Goal: Information Seeking & Learning: Find contact information

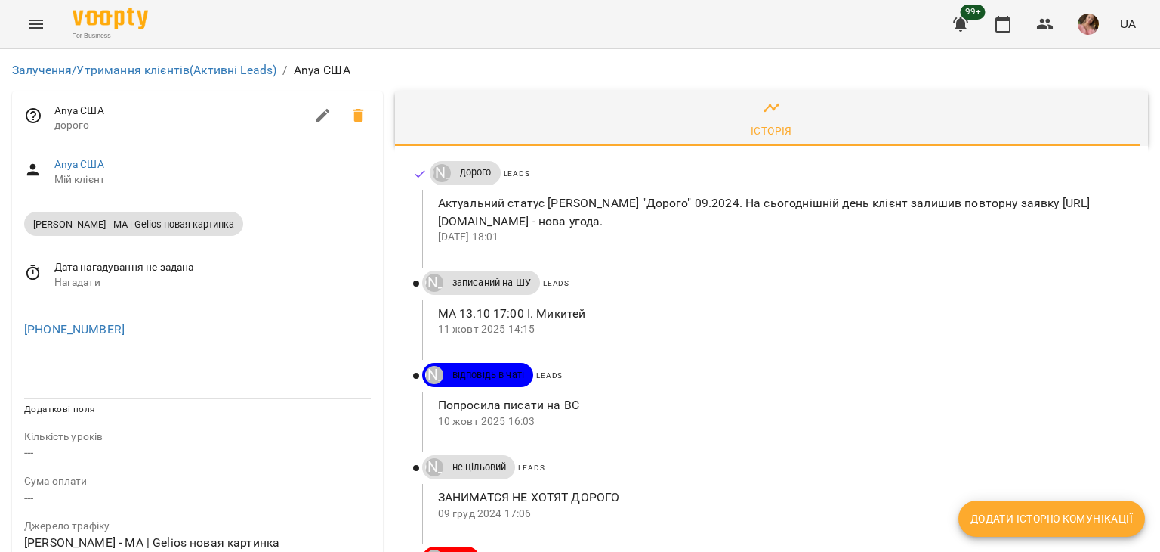
click at [519, 227] on p "Актуальний статус ліда "Дорого" 09.2024. На сьогоднішній день клієнт залишив по…" at bounding box center [781, 212] width 686 height 36
drag, startPoint x: 435, startPoint y: 218, endPoint x: 973, endPoint y: 219, distance: 537.9
click at [973, 219] on p "Актуальний статус ліда "Дорого" 09.2024. На сьогоднішній день клієнт залишив по…" at bounding box center [781, 212] width 686 height 36
drag, startPoint x: 966, startPoint y: 215, endPoint x: 930, endPoint y: 221, distance: 36.2
click at [930, 221] on p "Актуальний статус ліда "Дорого" 09.2024. На сьогоднішній день клієнт залишив по…" at bounding box center [781, 212] width 686 height 36
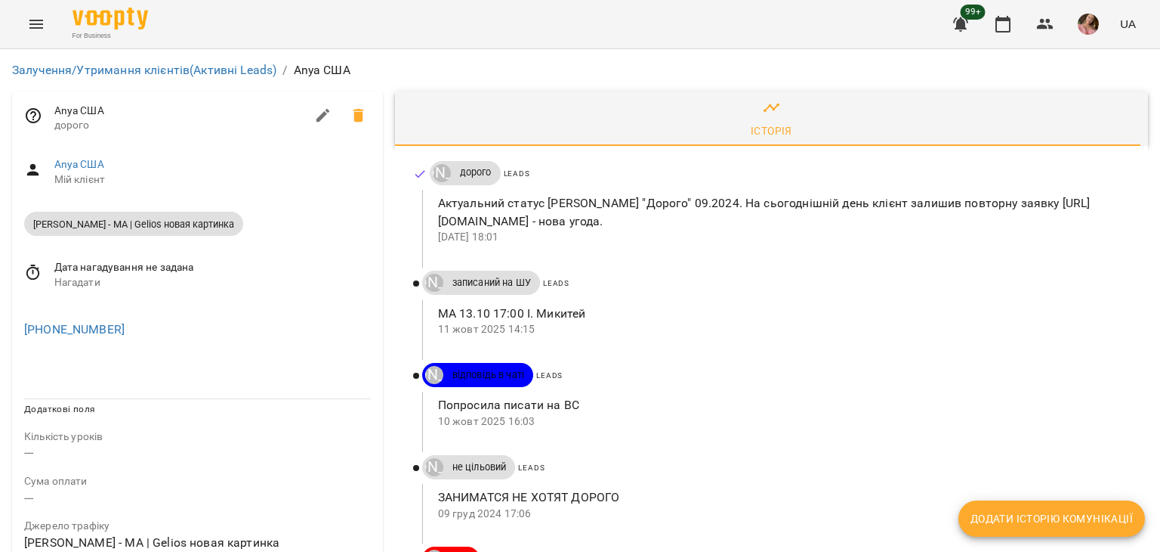
copy p "https://biz.voopty.com/pending-clients/65d0c7a6332c5598ddc2beb7/68ed12de654ac74…"
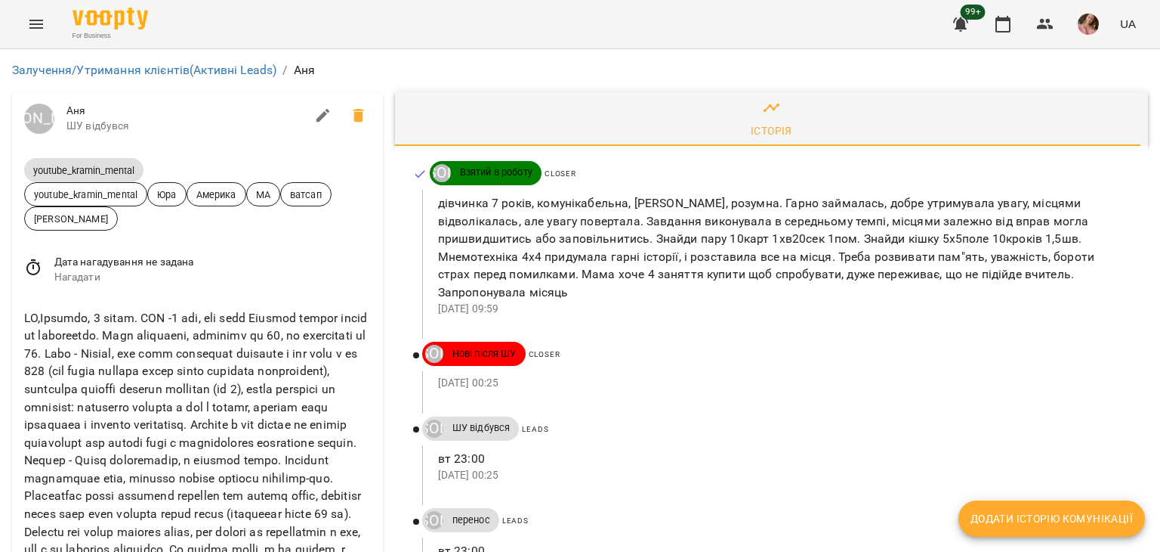
scroll to position [151, 0]
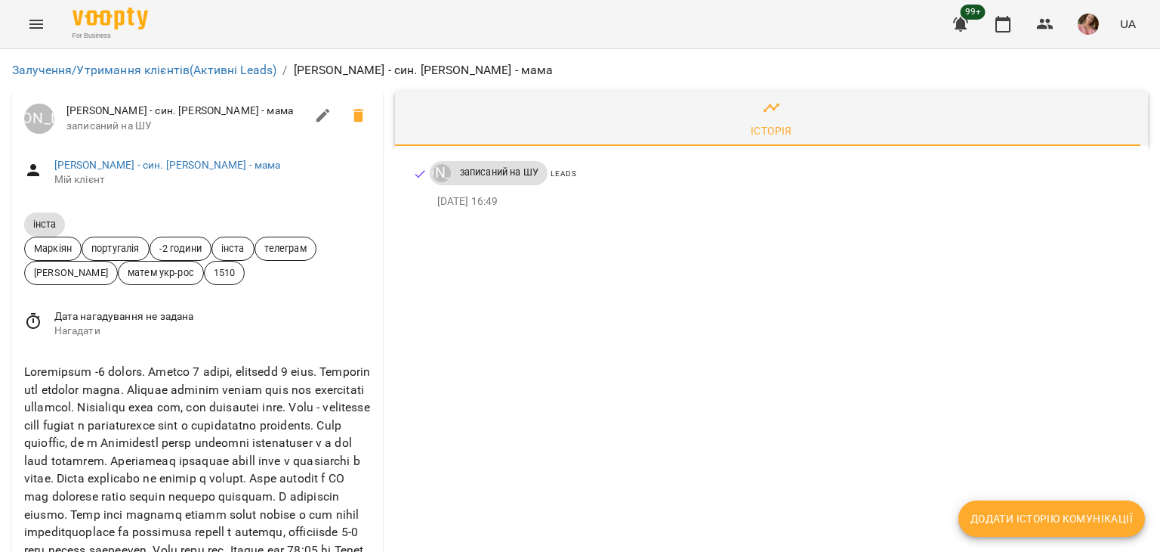
scroll to position [378, 0]
drag, startPoint x: 162, startPoint y: 321, endPoint x: 0, endPoint y: 324, distance: 161.7
copy link "[PHONE_NUMBER]"
